Goal: Task Accomplishment & Management: Complete application form

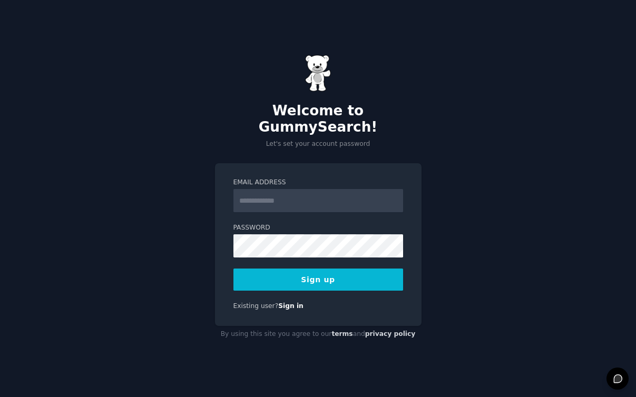
click at [276, 189] on input "Email Address" at bounding box center [318, 200] width 170 height 23
type input "**********"
click at [335, 272] on button "Sign up" at bounding box center [318, 280] width 170 height 22
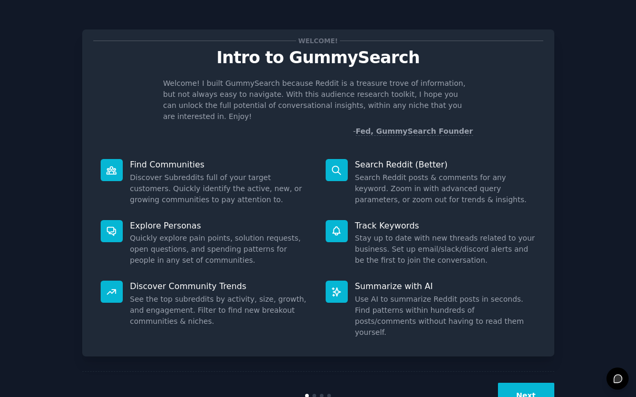
click at [523, 383] on button "Next" at bounding box center [526, 396] width 56 height 26
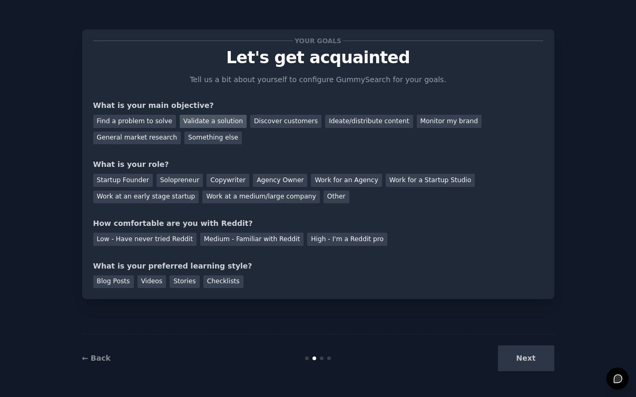
click at [194, 120] on div "Validate a solution" at bounding box center [213, 121] width 67 height 13
click at [133, 183] on div "Startup Founder" at bounding box center [123, 180] width 60 height 13
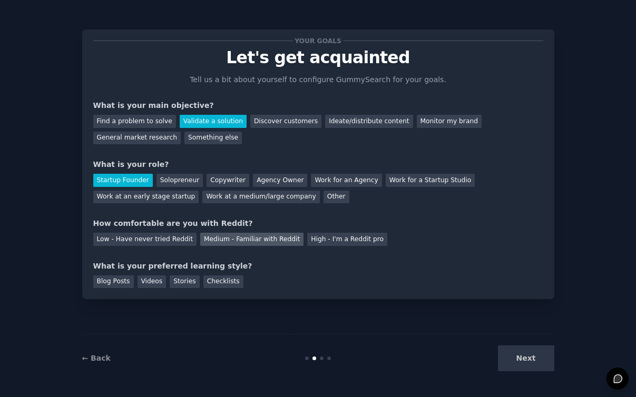
click at [212, 241] on div "Medium - Familiar with Reddit" at bounding box center [251, 239] width 103 height 13
click at [182, 282] on div "Stories" at bounding box center [185, 282] width 30 height 13
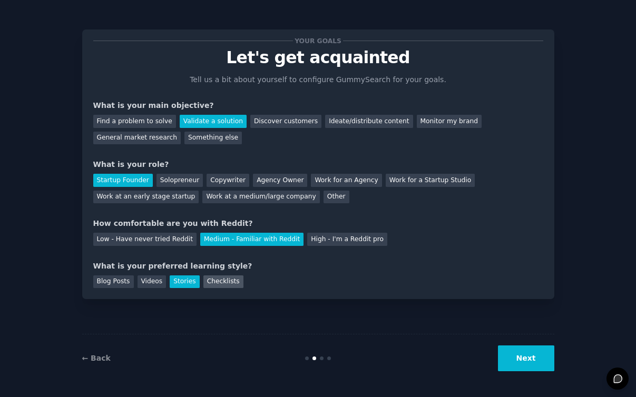
click at [220, 283] on div "Checklists" at bounding box center [223, 282] width 40 height 13
click at [537, 359] on button "Next" at bounding box center [526, 359] width 56 height 26
